Goal: Task Accomplishment & Management: Manage account settings

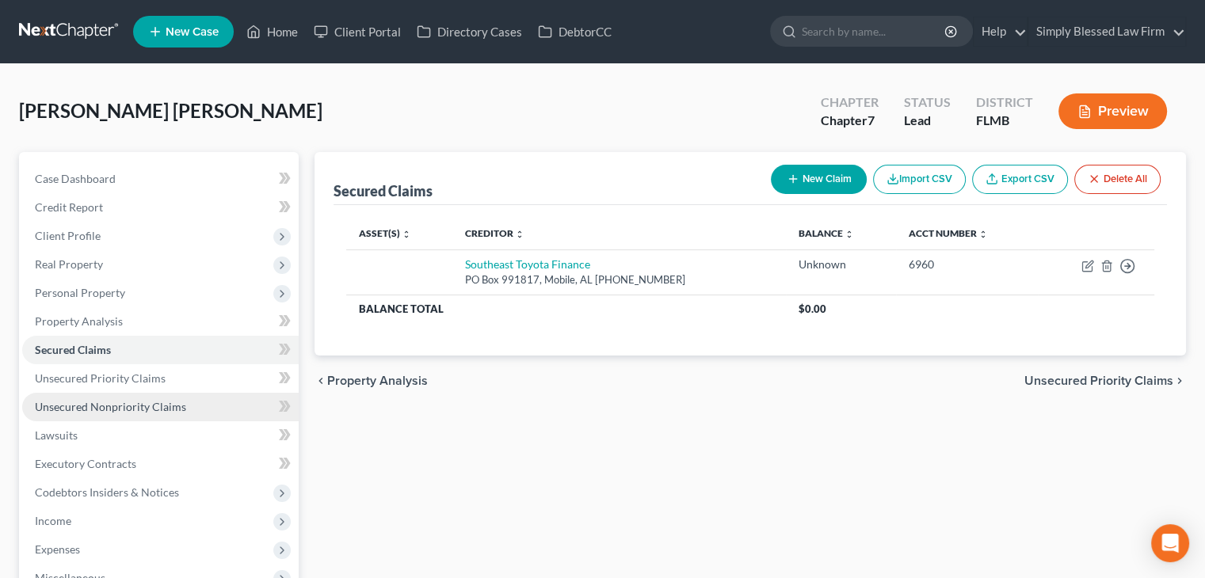
click at [113, 407] on span "Unsecured Nonpriority Claims" at bounding box center [110, 406] width 151 height 13
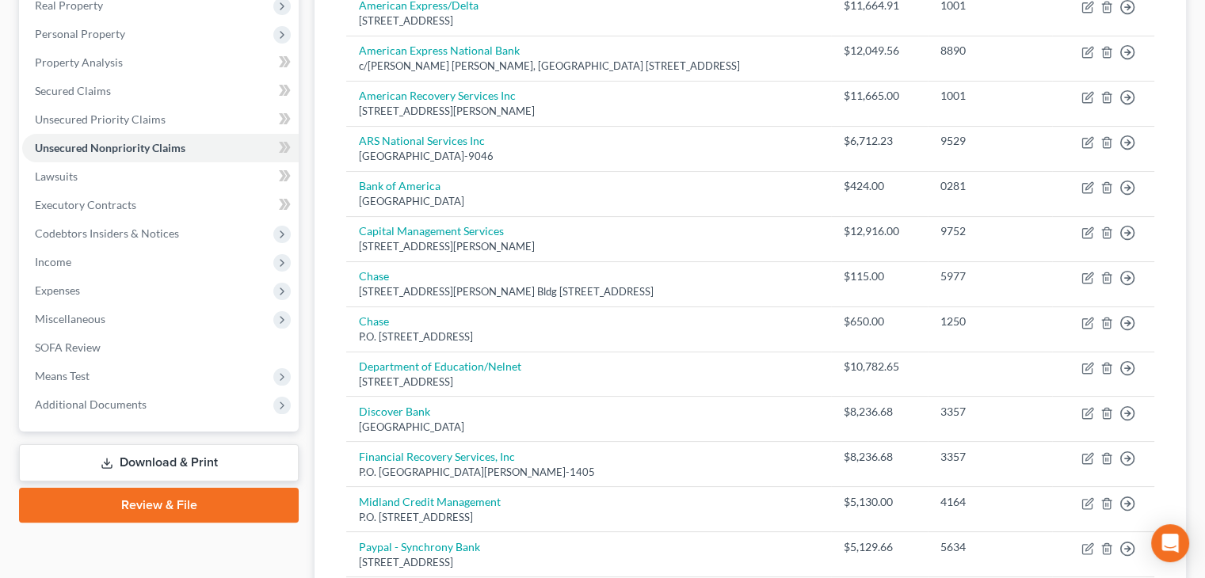
scroll to position [269, 0]
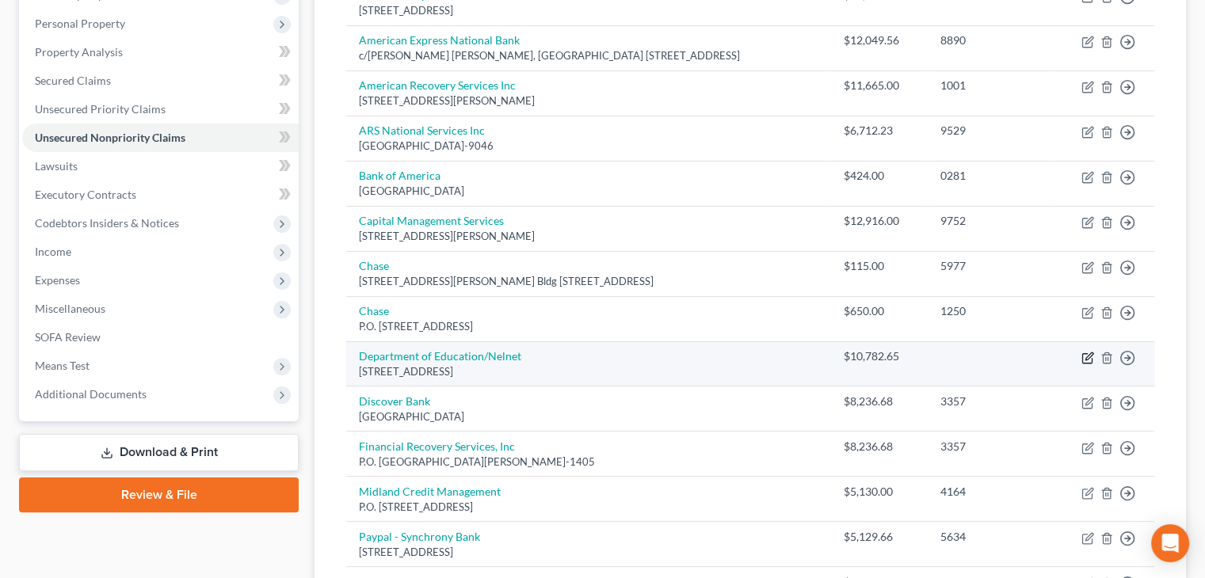
click at [1087, 353] on icon "button" at bounding box center [1089, 356] width 7 height 7
select select "30"
select select "17"
select select "0"
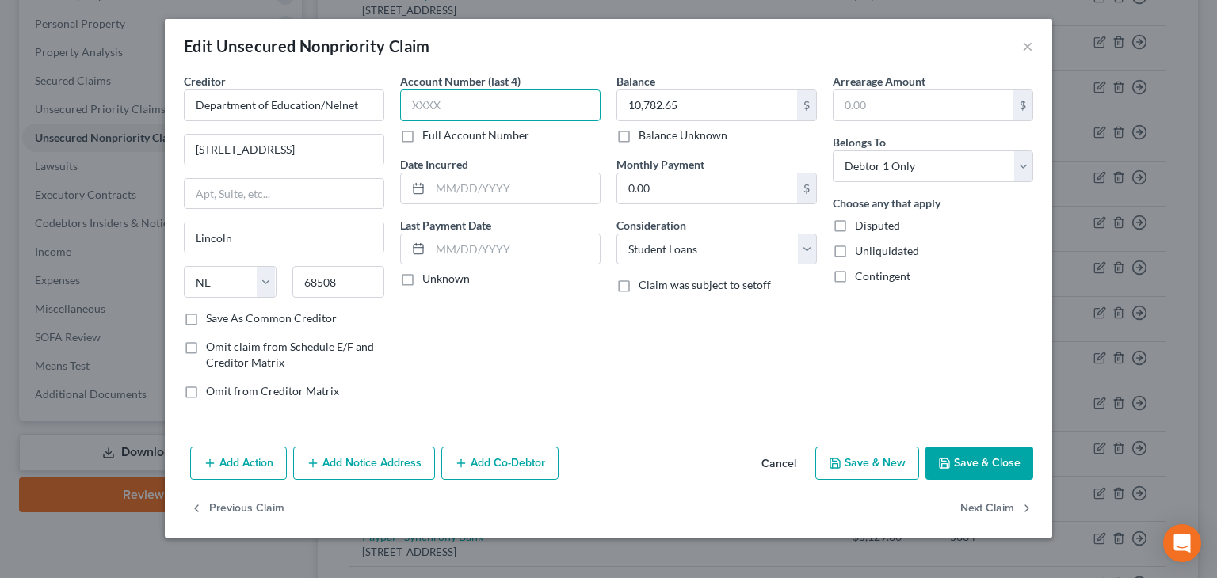
click at [487, 105] on input "text" at bounding box center [500, 106] width 200 height 32
type input "0006"
click at [980, 469] on button "Save & Close" at bounding box center [980, 463] width 108 height 33
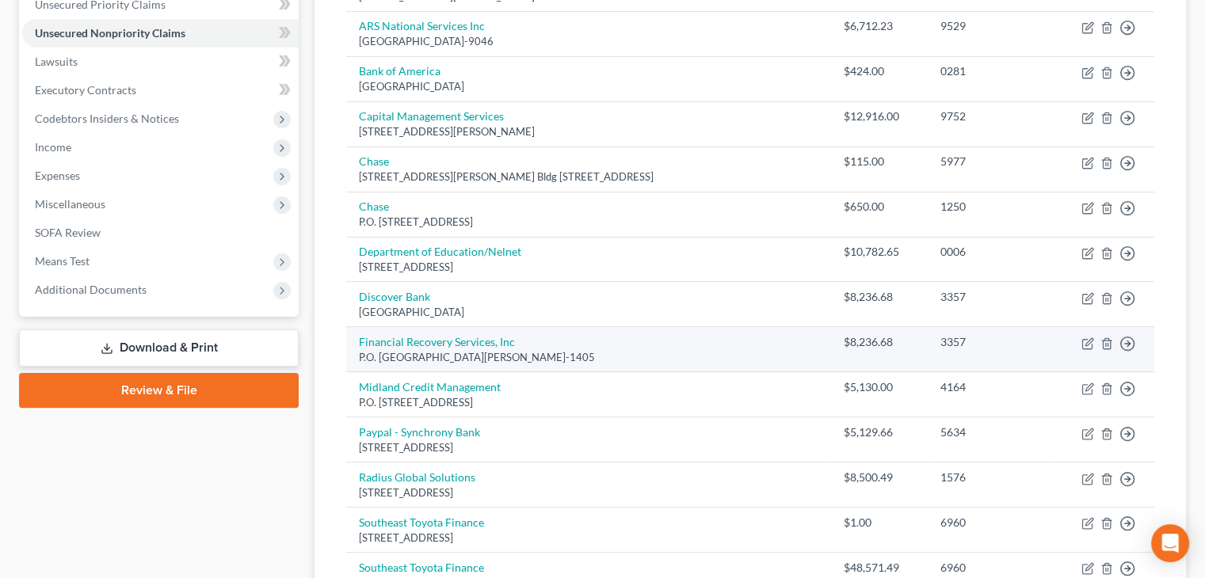
scroll to position [376, 0]
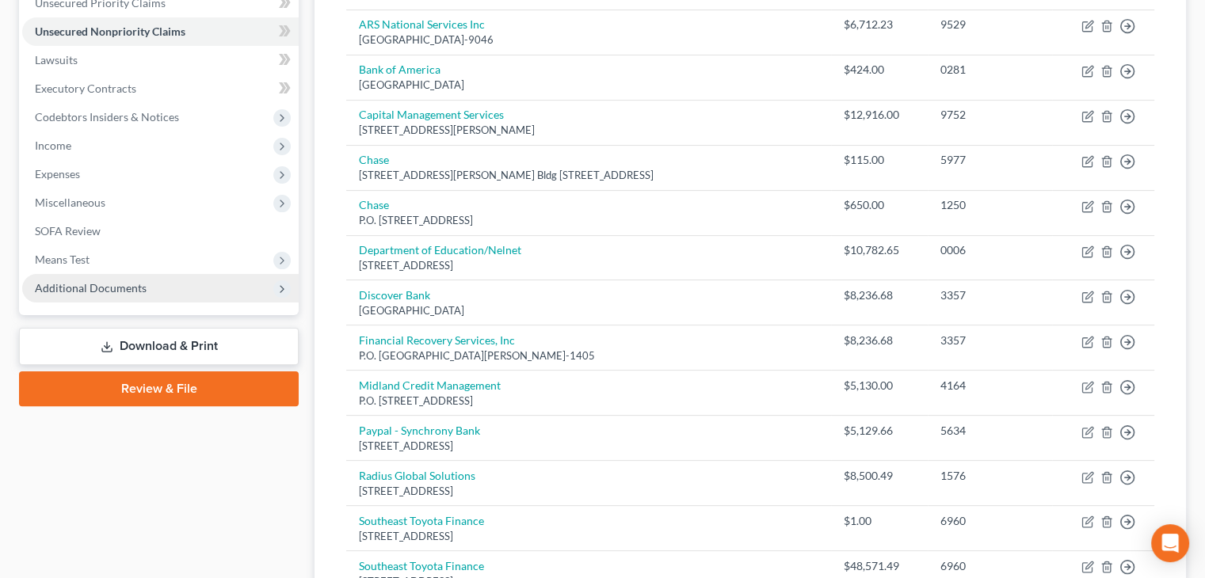
click at [115, 292] on span "Additional Documents" at bounding box center [91, 287] width 112 height 13
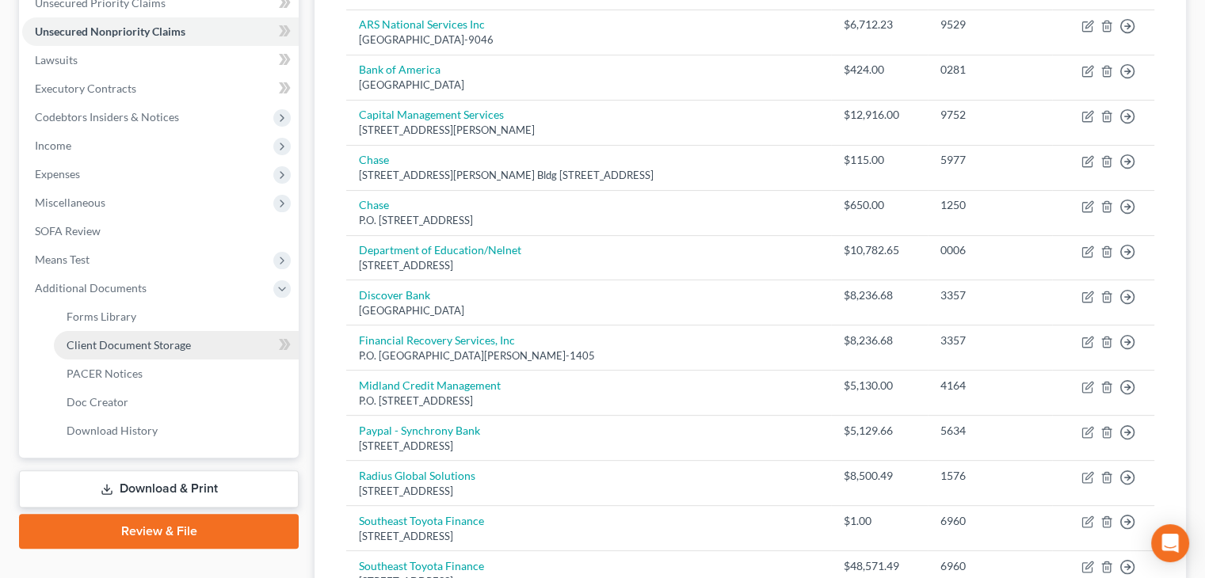
click at [115, 340] on span "Client Document Storage" at bounding box center [129, 344] width 124 height 13
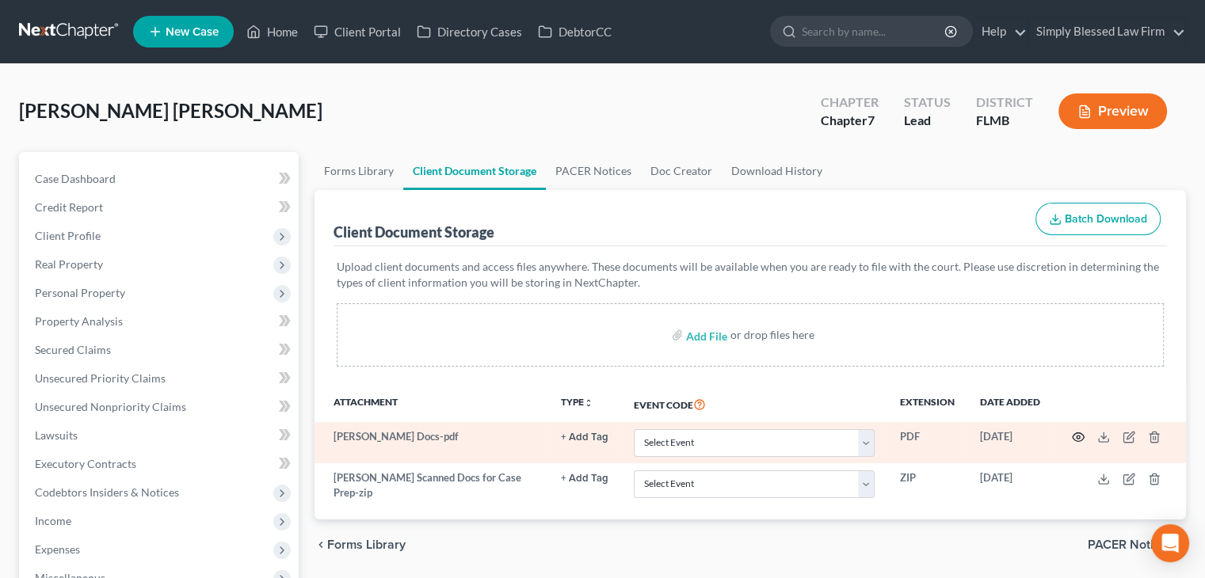
click at [1079, 437] on icon "button" at bounding box center [1078, 437] width 13 height 13
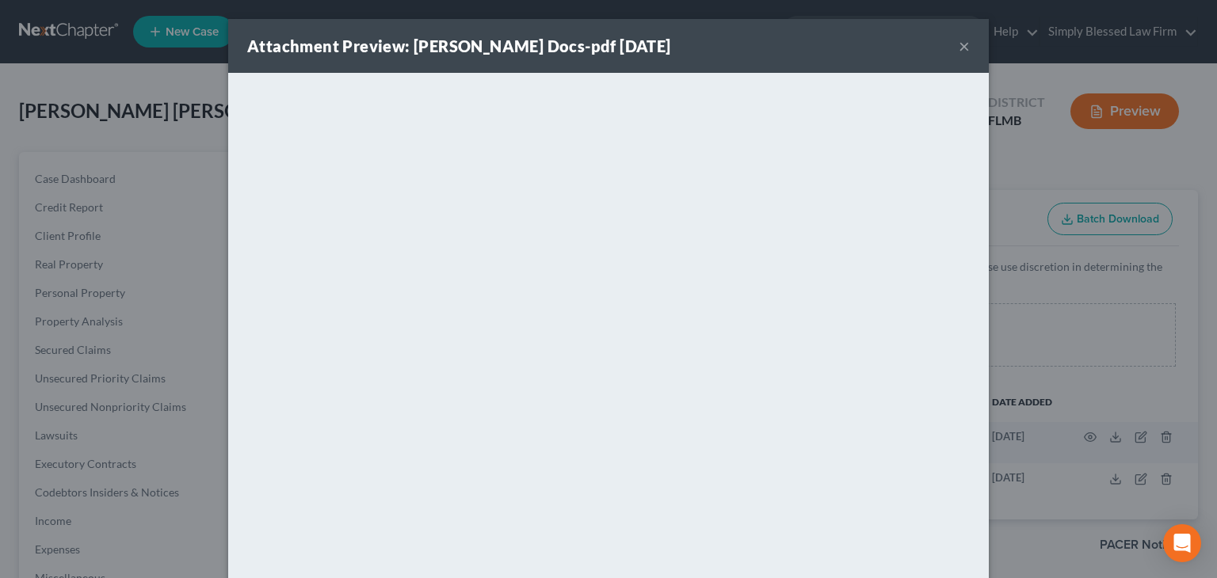
click at [961, 52] on button "×" at bounding box center [964, 45] width 11 height 19
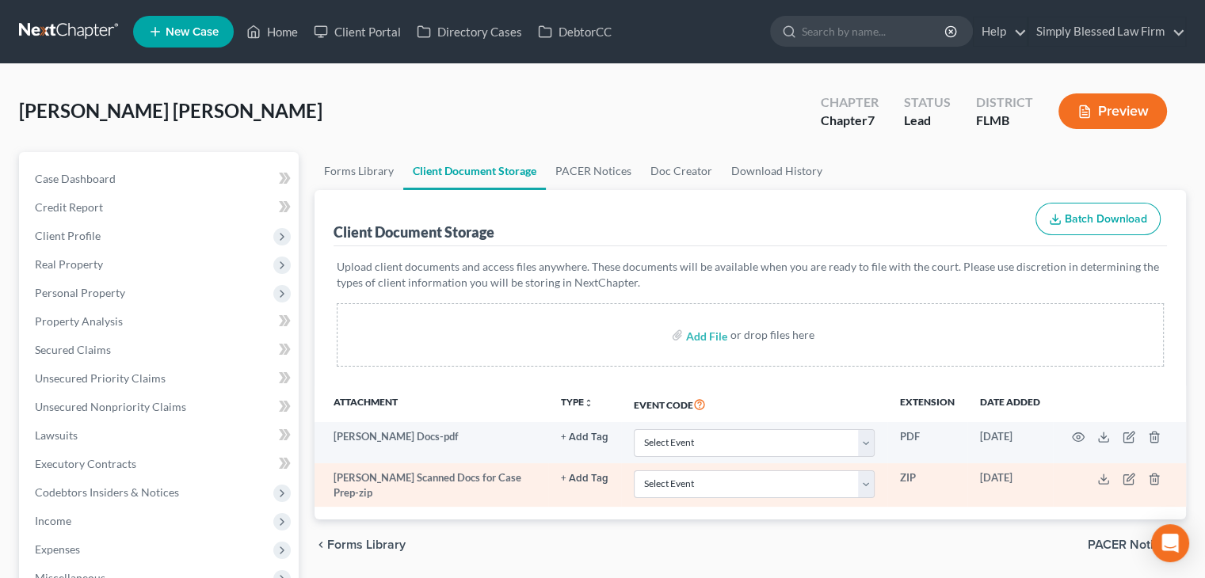
click at [1078, 479] on td at bounding box center [1119, 486] width 133 height 44
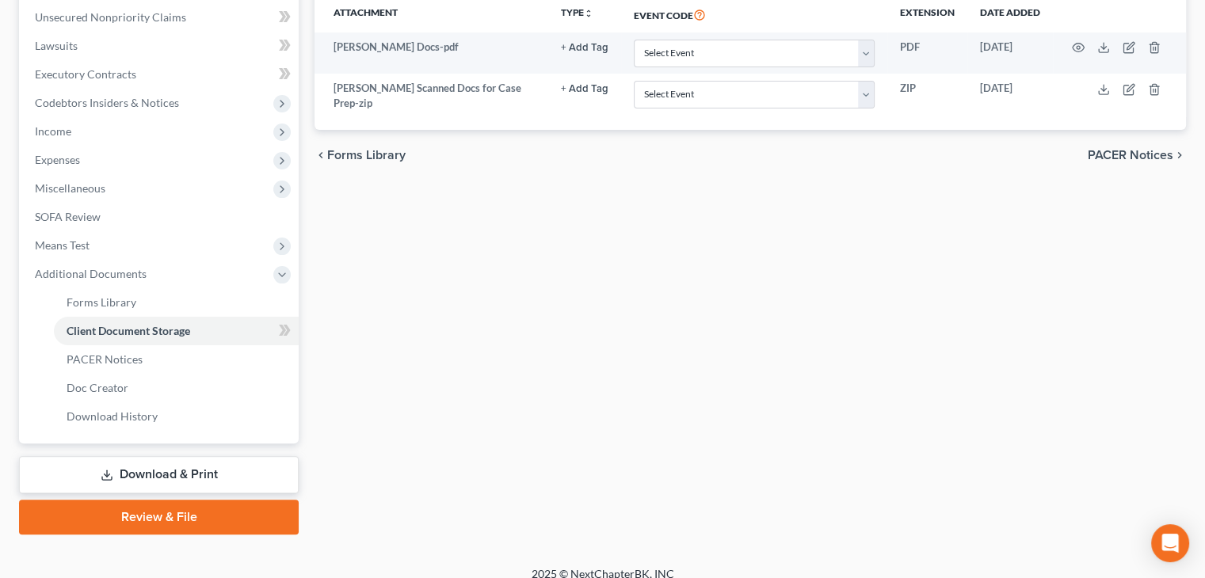
scroll to position [406, 0]
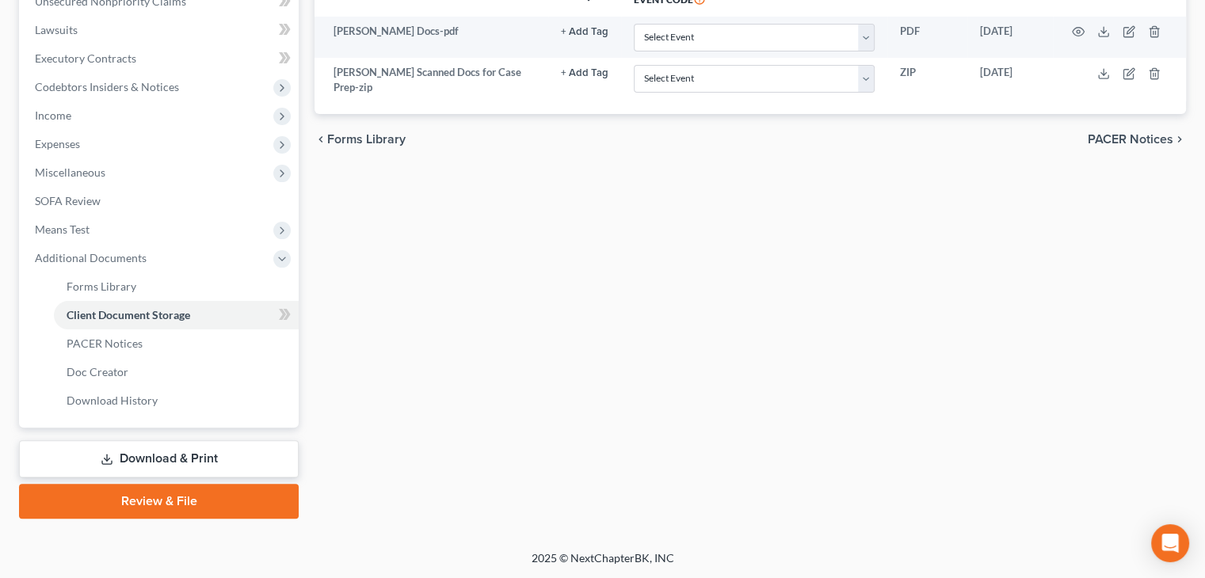
click at [224, 456] on link "Download & Print" at bounding box center [159, 459] width 280 height 37
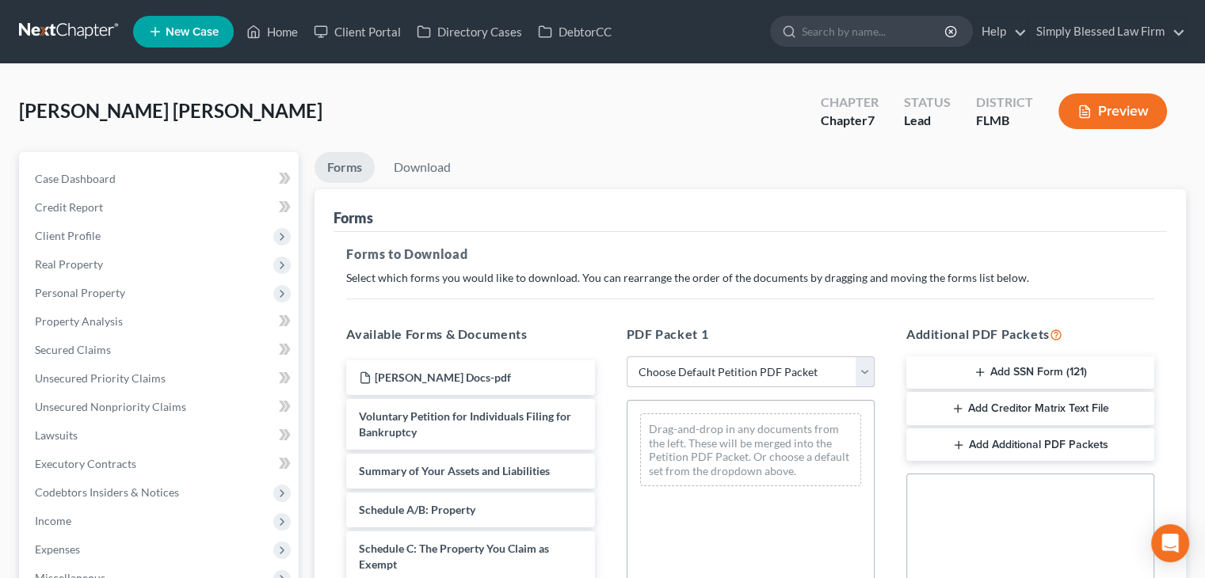
click at [712, 373] on select "Choose Default Petition PDF Packet Complete Bankruptcy Petition (all forms and …" at bounding box center [751, 373] width 248 height 32
select select "0"
click at [627, 357] on select "Choose Default Petition PDF Packet Complete Bankruptcy Petition (all forms and …" at bounding box center [751, 373] width 248 height 32
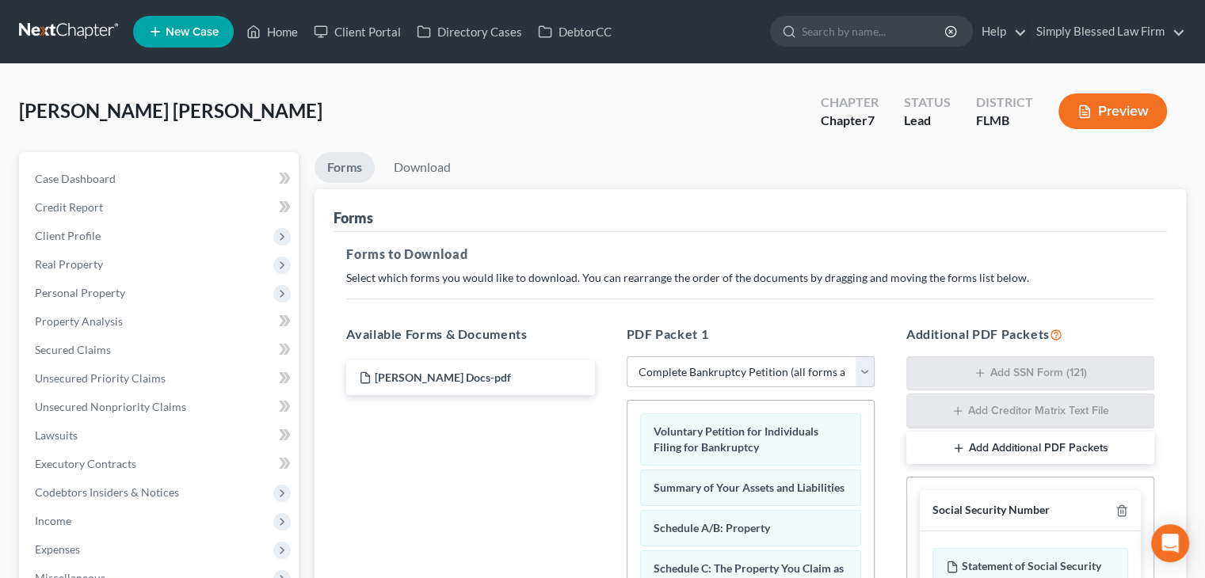
click at [1113, 112] on button "Preview" at bounding box center [1113, 112] width 109 height 36
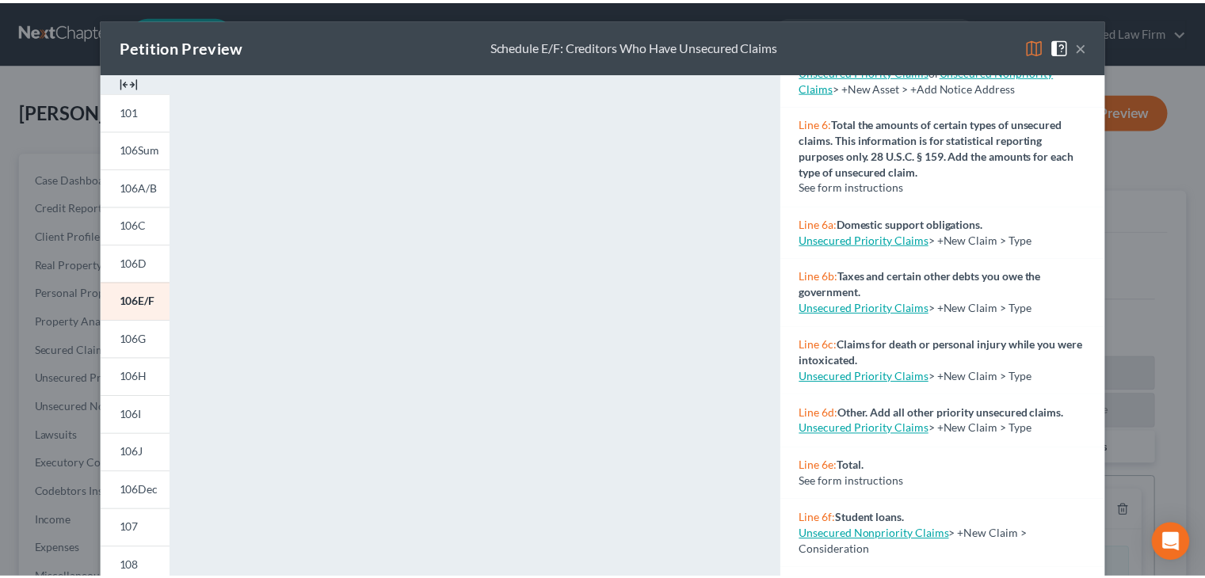
scroll to position [464, 0]
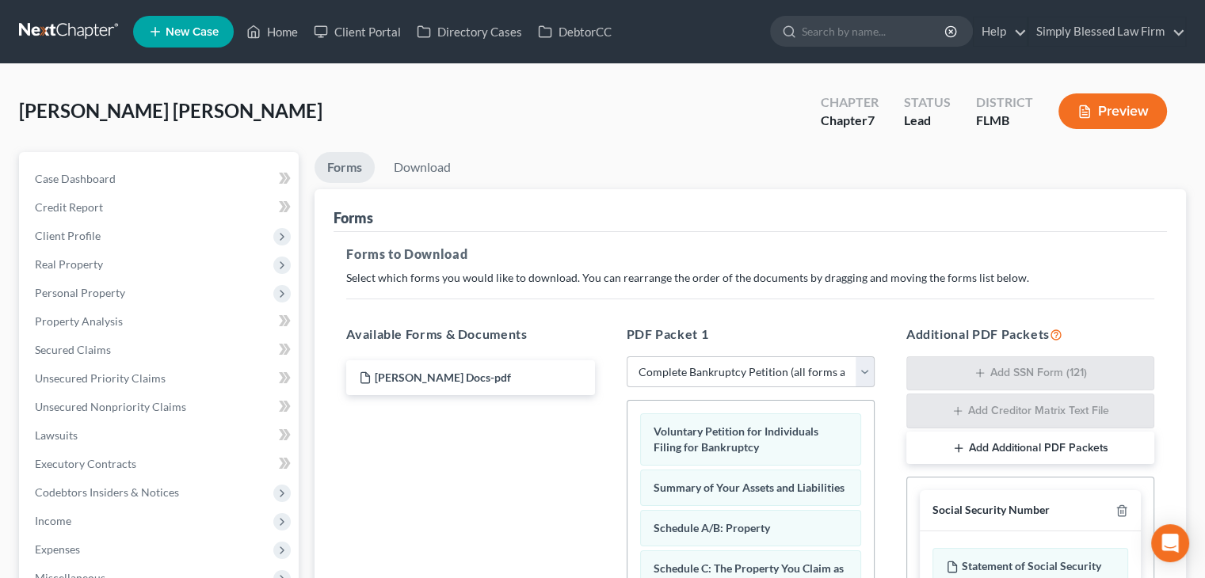
drag, startPoint x: 1208, startPoint y: 207, endPoint x: 1212, endPoint y: 368, distance: 160.9
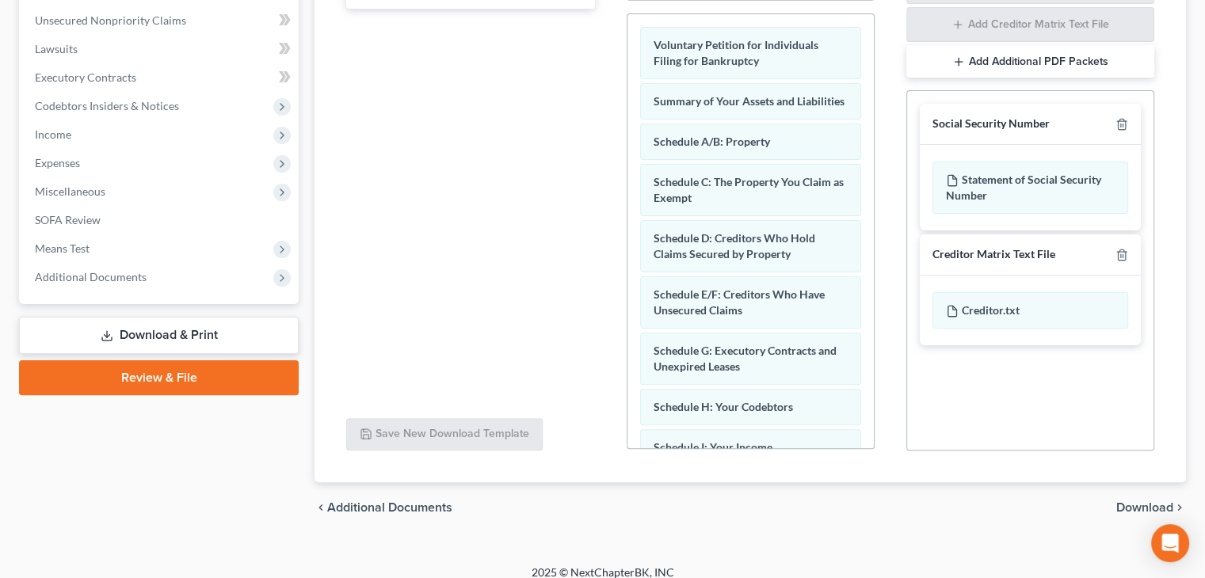
scroll to position [400, 0]
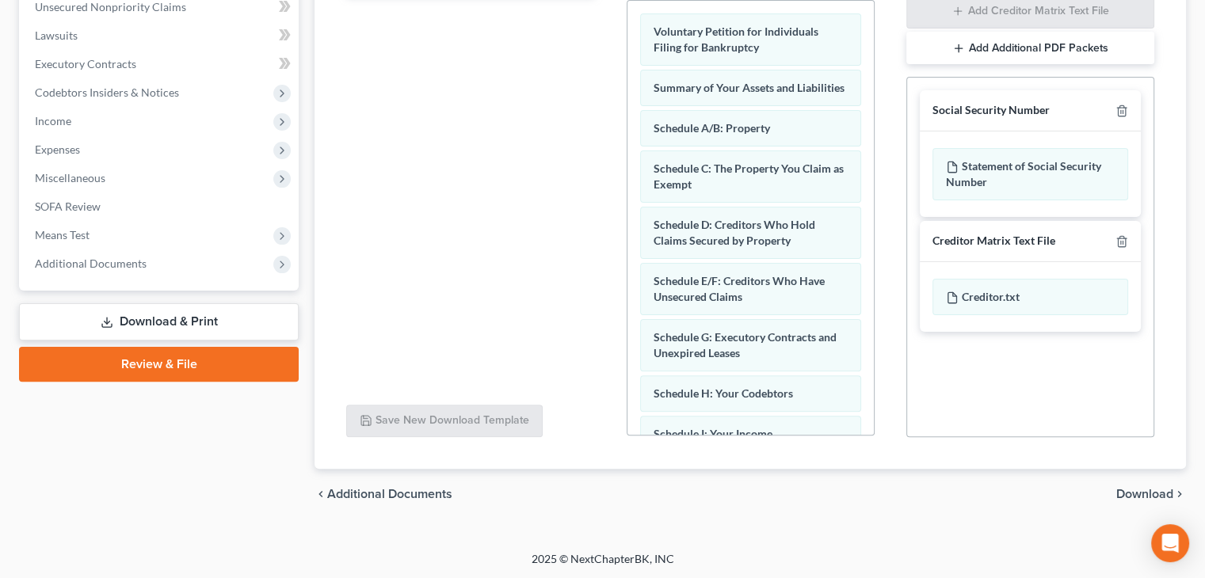
click at [1158, 494] on span "Download" at bounding box center [1145, 494] width 57 height 13
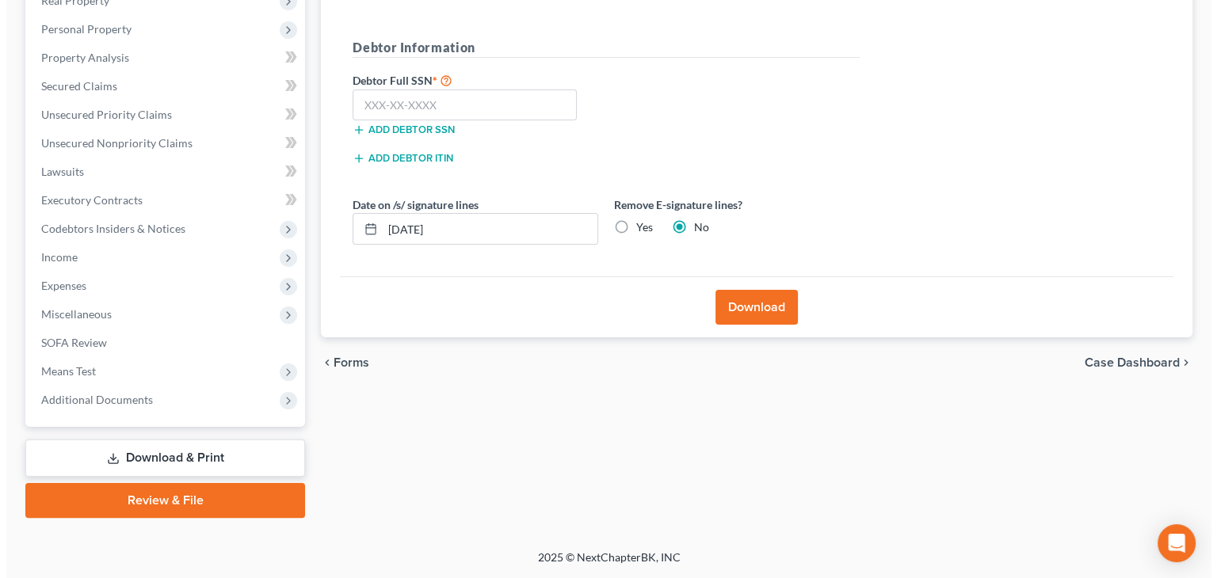
scroll to position [263, 0]
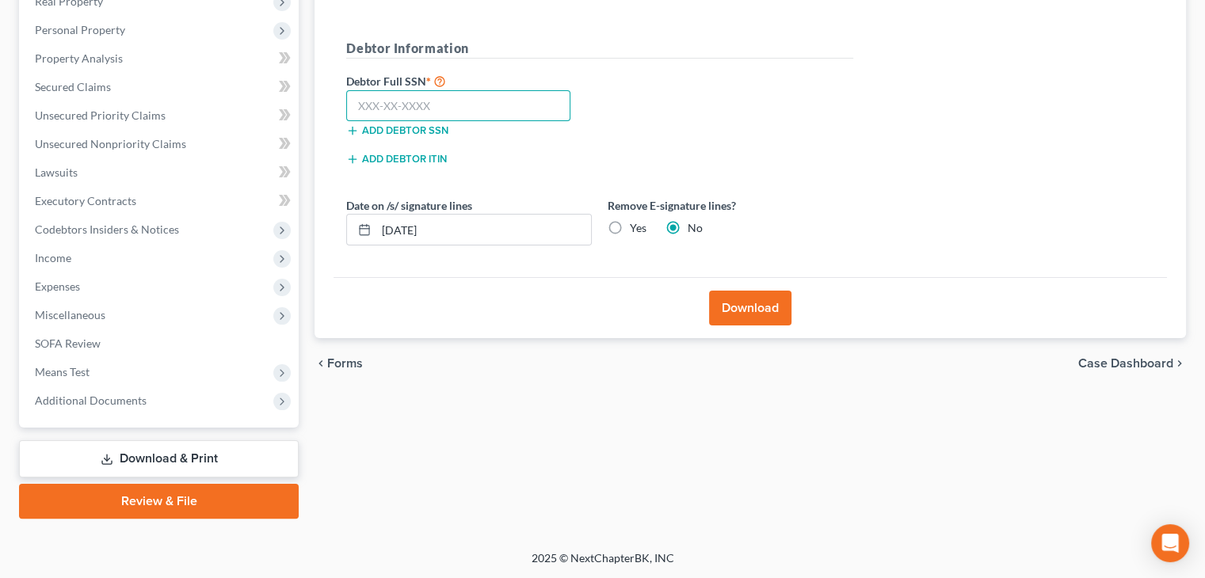
click at [368, 103] on input "text" at bounding box center [458, 106] width 224 height 32
type input "179-67-4468"
click at [735, 305] on button "Download" at bounding box center [750, 308] width 82 height 35
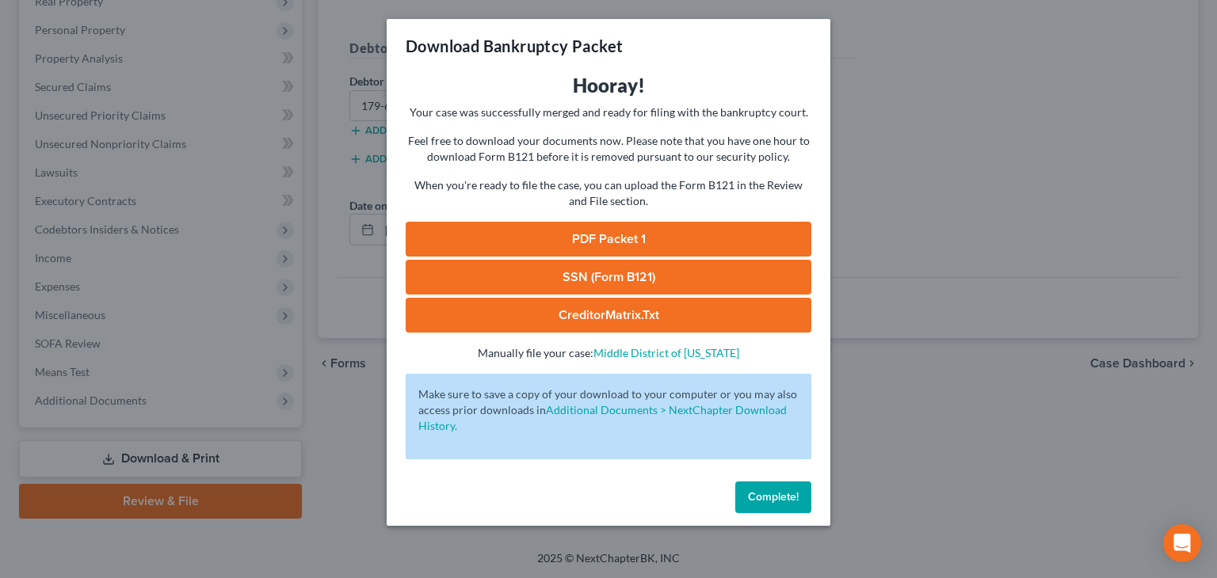
click at [717, 235] on link "PDF Packet 1" at bounding box center [609, 239] width 406 height 35
click at [662, 278] on link "SSN (Form B121)" at bounding box center [609, 277] width 406 height 35
click at [633, 315] on link "CreditorMatrix.txt" at bounding box center [609, 315] width 406 height 35
